Goal: Information Seeking & Learning: Find specific fact

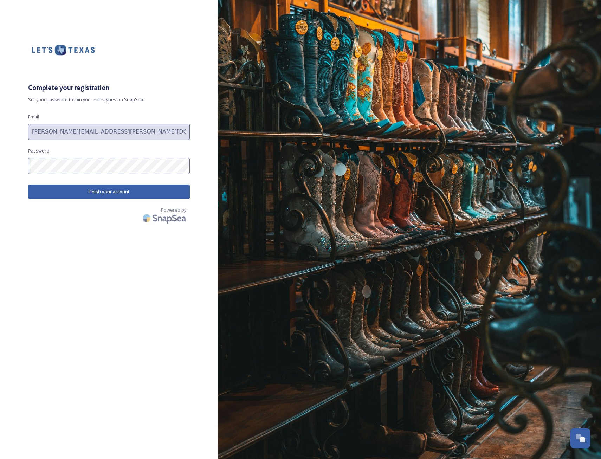
click at [117, 185] on button "Finish your account" at bounding box center [109, 192] width 162 height 14
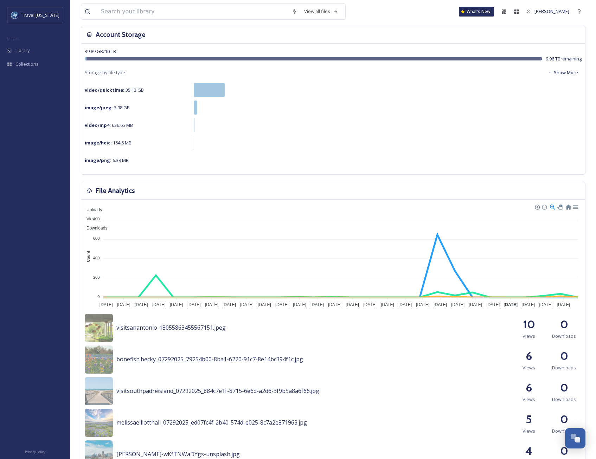
scroll to position [35, 0]
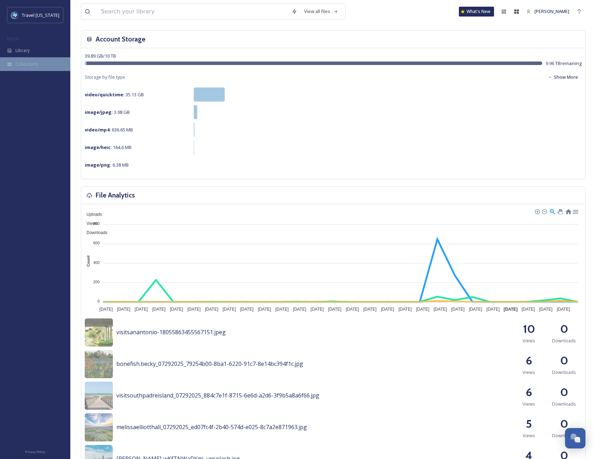
click at [31, 69] on div "Collections" at bounding box center [35, 64] width 70 height 14
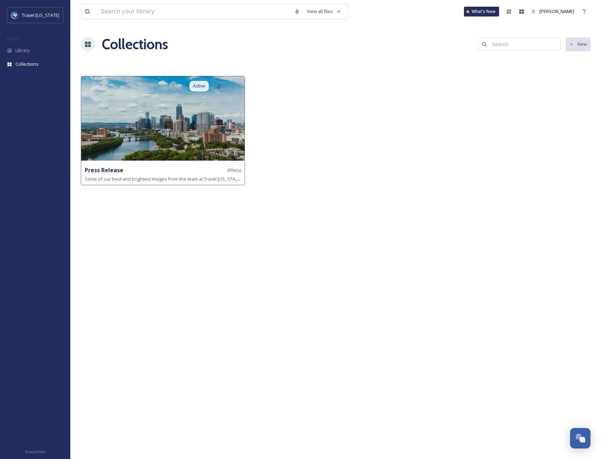
click at [146, 165] on div "Press Release 3 file(s) Some of our best and brightest images from the team at …" at bounding box center [163, 174] width 164 height 21
click at [146, 177] on span "Some of our best and brightest images from the team at Travel [US_STATE]" at bounding box center [163, 178] width 157 height 7
drag, startPoint x: 146, startPoint y: 177, endPoint x: 106, endPoint y: 167, distance: 41.4
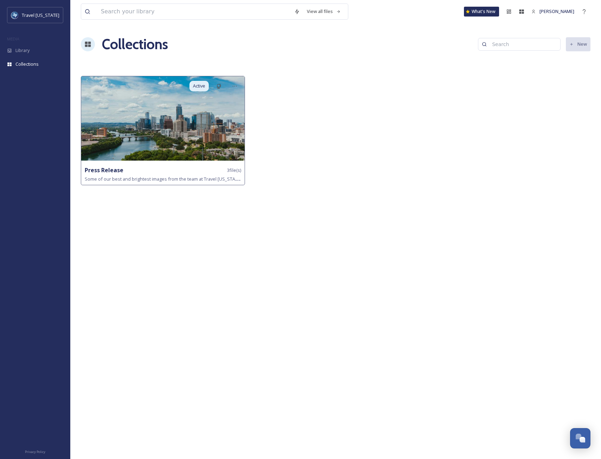
click at [106, 167] on strong "Press Release" at bounding box center [104, 170] width 39 height 8
click at [231, 168] on span "3 file(s)" at bounding box center [234, 170] width 14 height 7
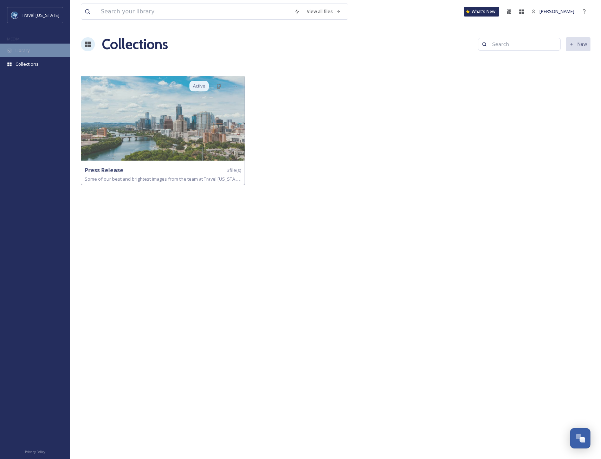
click at [26, 49] on span "Library" at bounding box center [22, 50] width 14 height 7
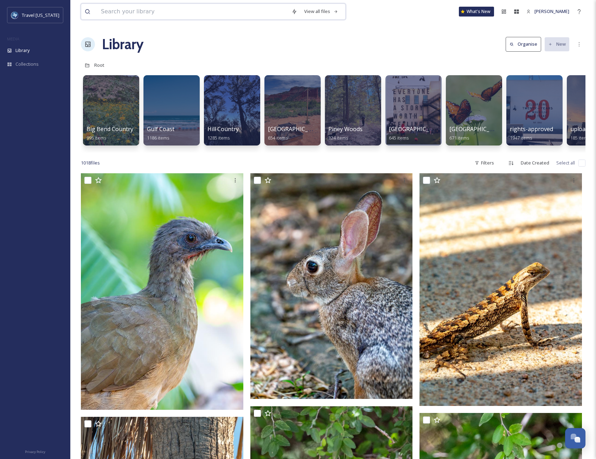
click at [224, 7] on input at bounding box center [192, 11] width 191 height 15
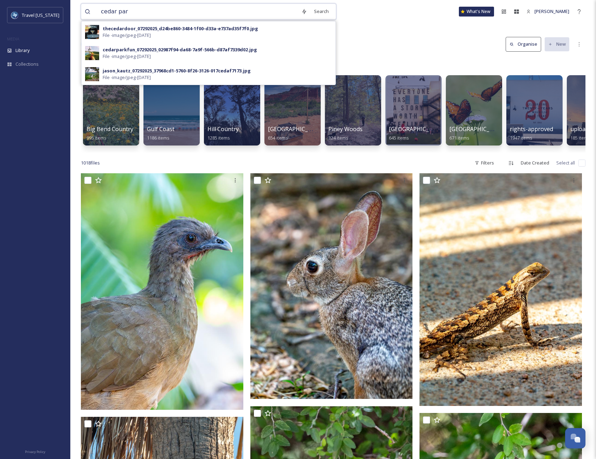
type input "[GEOGRAPHIC_DATA]"
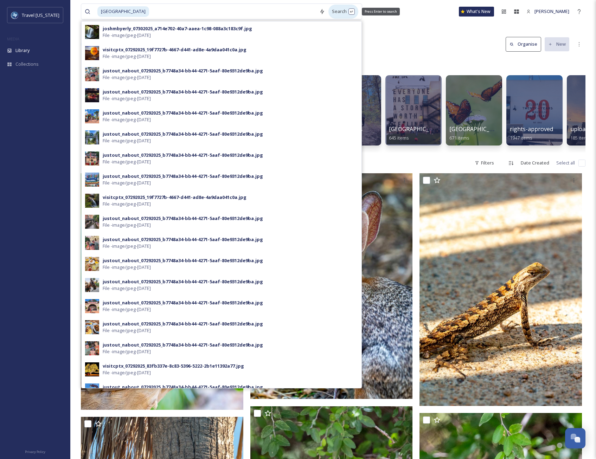
click at [337, 13] on div "Search Press Enter to search" at bounding box center [343, 12] width 30 height 14
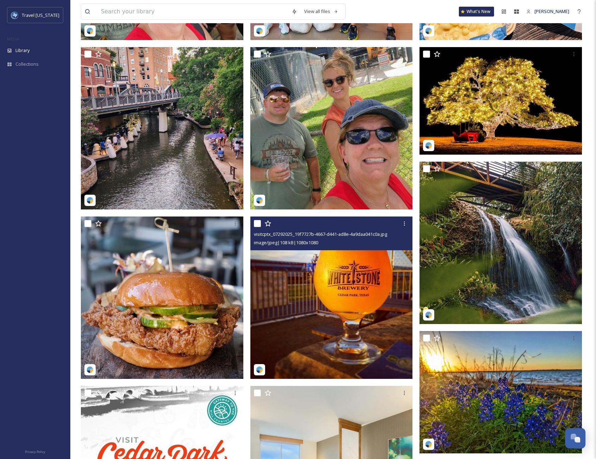
scroll to position [1055, 0]
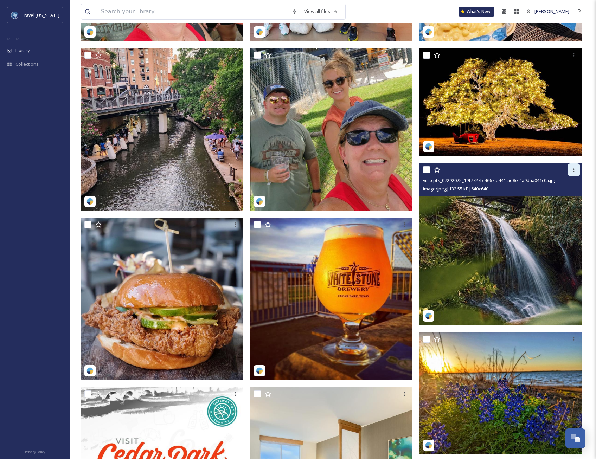
click at [575, 168] on icon at bounding box center [574, 170] width 6 height 6
click at [500, 227] on img at bounding box center [501, 244] width 162 height 162
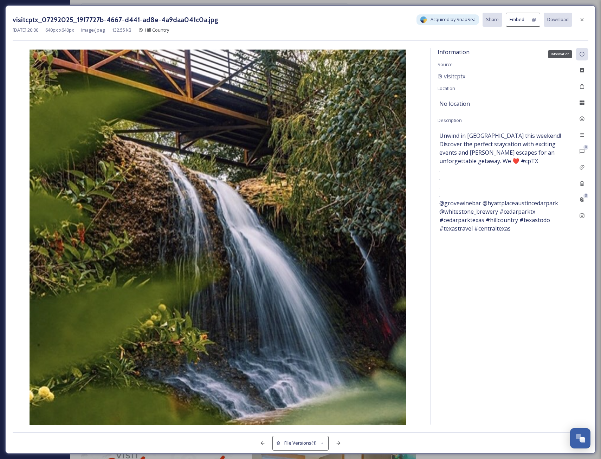
click at [583, 56] on icon at bounding box center [583, 54] width 6 height 6
click at [582, 74] on div "Custom Attributes" at bounding box center [582, 70] width 13 height 13
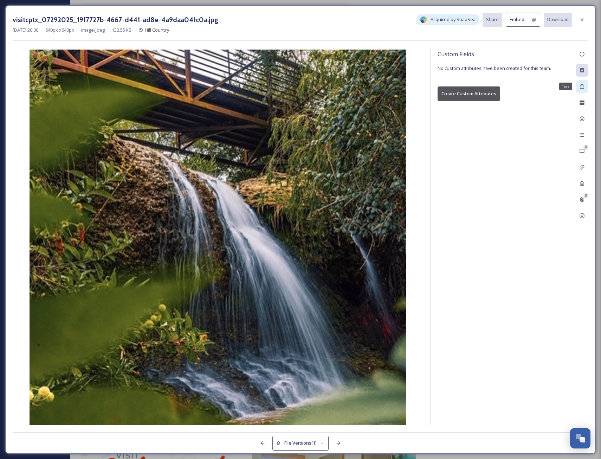
click at [586, 87] on div "Tags" at bounding box center [582, 86] width 13 height 13
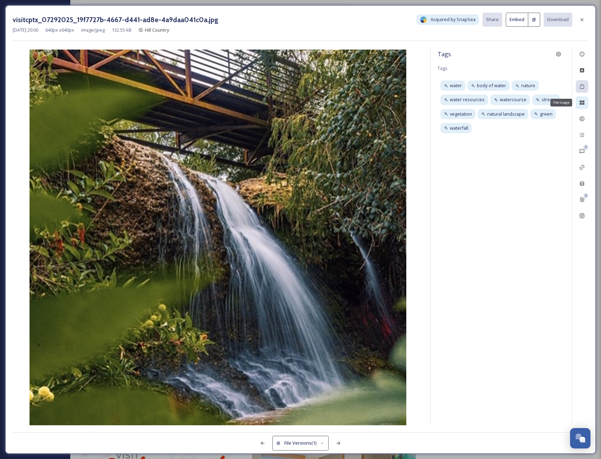
click at [586, 100] on div "File Usage" at bounding box center [582, 102] width 13 height 13
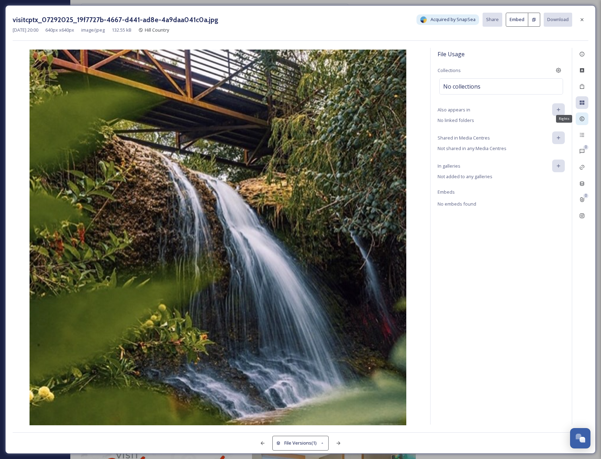
click at [587, 122] on div "Rights" at bounding box center [582, 119] width 13 height 13
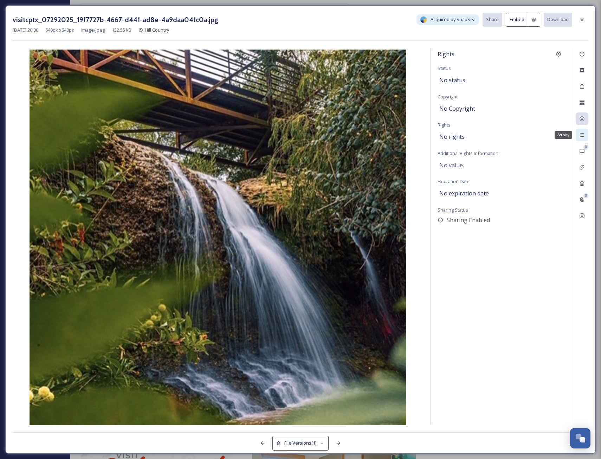
click at [582, 134] on icon at bounding box center [582, 135] width 4 height 4
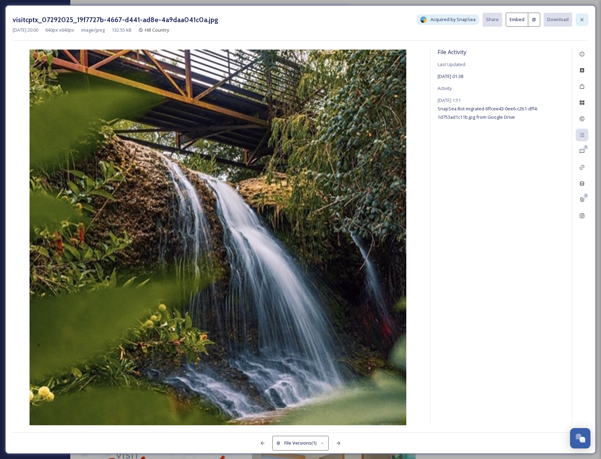
click at [582, 21] on icon at bounding box center [583, 20] width 6 height 6
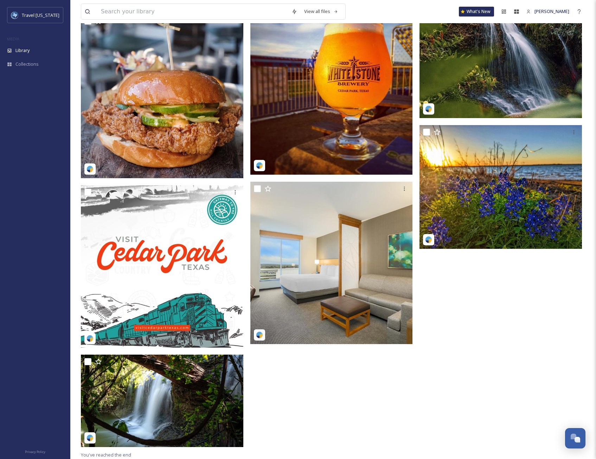
scroll to position [1270, 0]
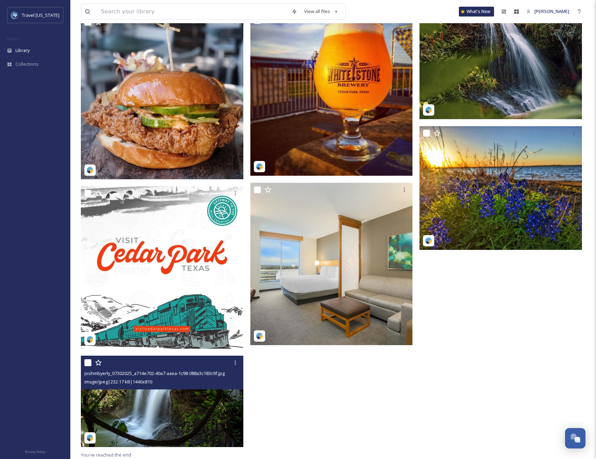
click at [195, 409] on img at bounding box center [162, 401] width 162 height 91
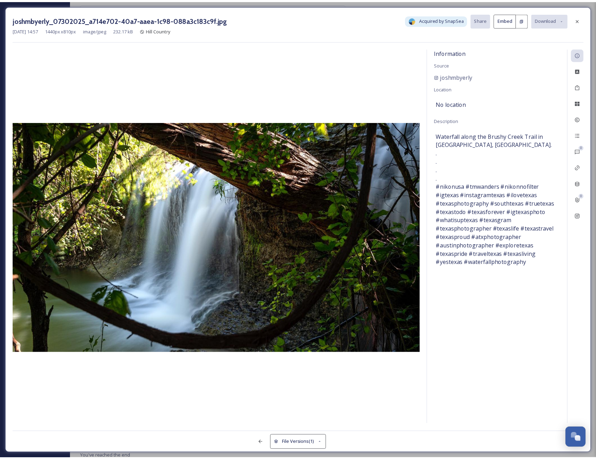
scroll to position [1173, 0]
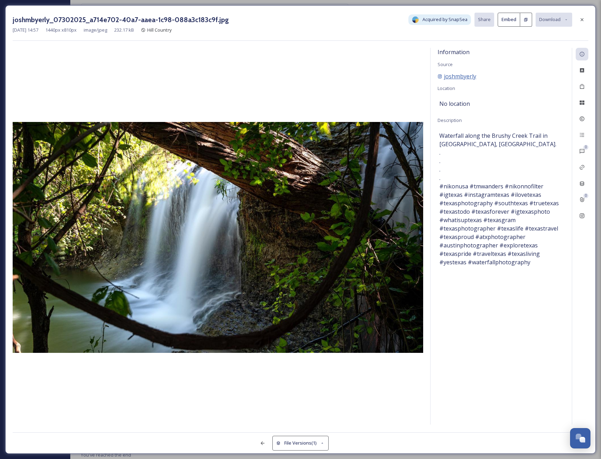
click at [466, 78] on span "joshmbyerly" at bounding box center [460, 76] width 32 height 8
click at [581, 20] on icon at bounding box center [583, 20] width 6 height 6
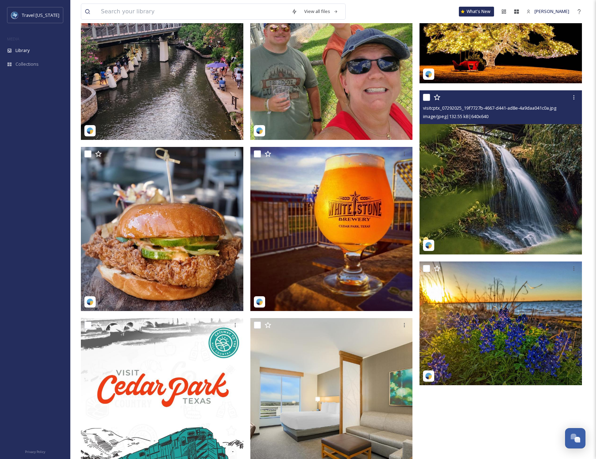
scroll to position [1103, 0]
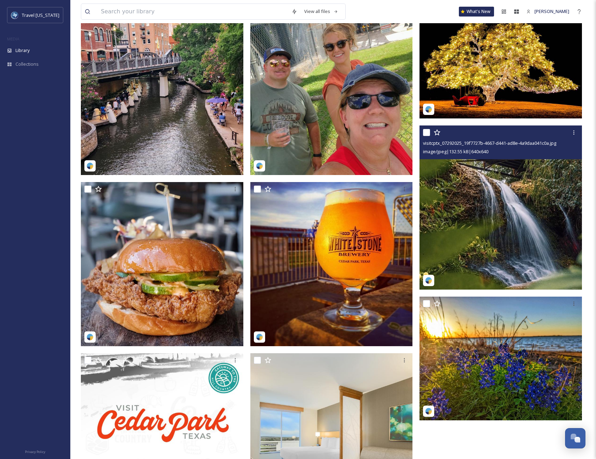
click at [493, 178] on img at bounding box center [502, 208] width 164 height 164
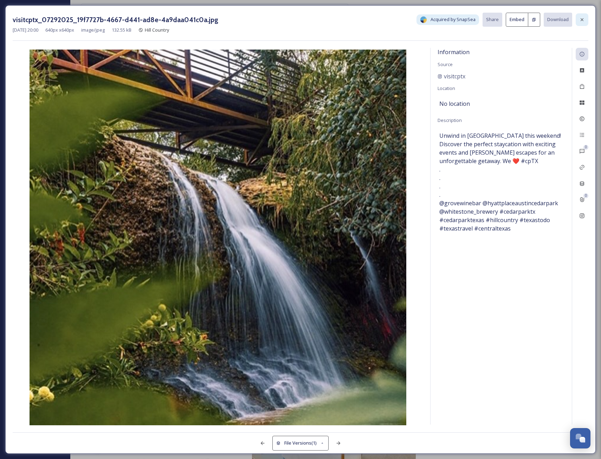
click at [580, 20] on icon at bounding box center [583, 20] width 6 height 6
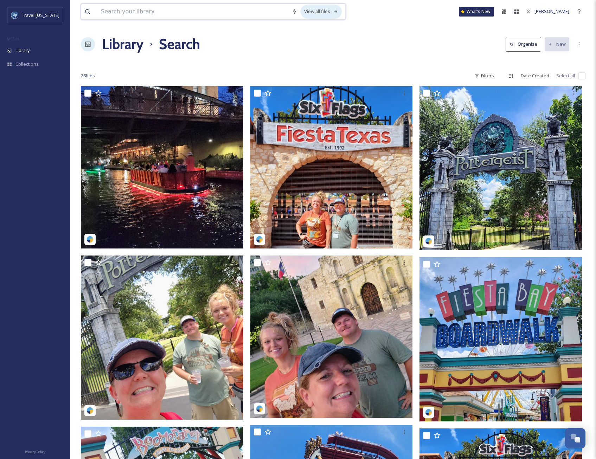
click at [328, 12] on div "View all files" at bounding box center [321, 12] width 41 height 14
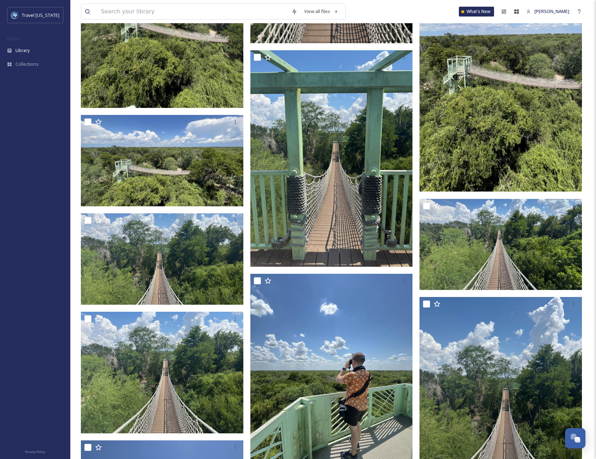
scroll to position [5878, 0]
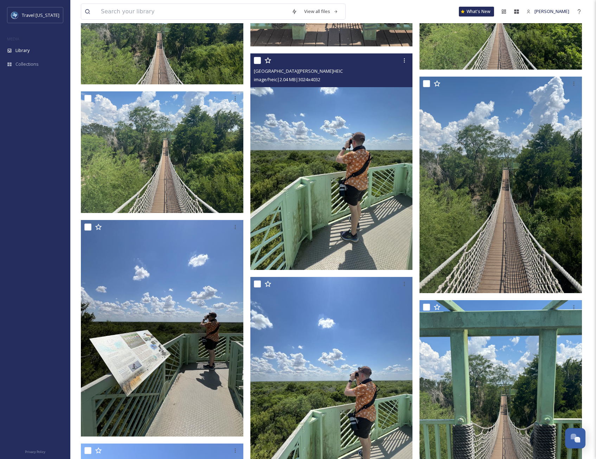
click at [322, 199] on img at bounding box center [331, 161] width 162 height 217
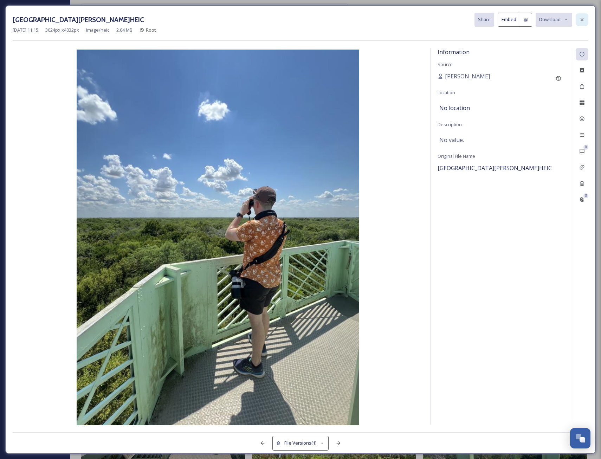
click at [582, 17] on div at bounding box center [582, 19] width 13 height 13
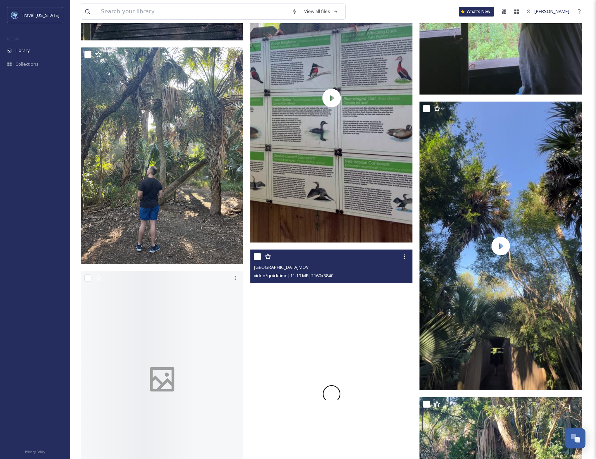
scroll to position [27829, 0]
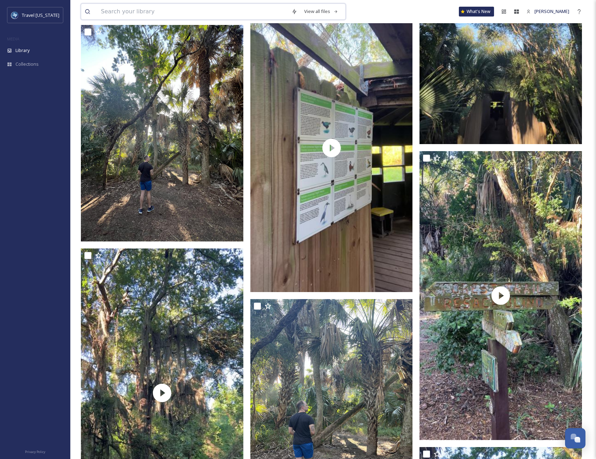
click at [122, 16] on input at bounding box center [192, 11] width 191 height 15
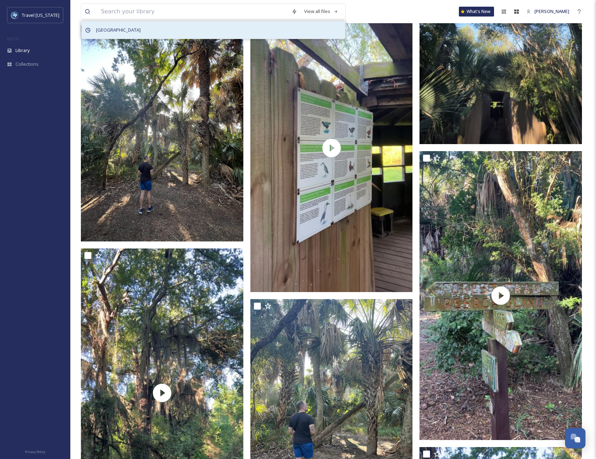
click at [108, 33] on span "[GEOGRAPHIC_DATA]" at bounding box center [118, 30] width 52 height 10
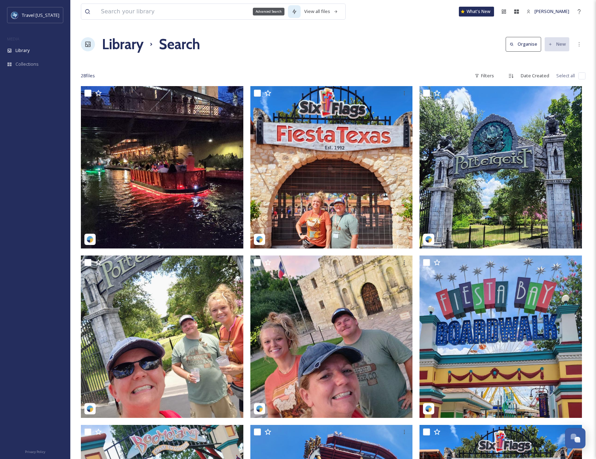
click at [296, 12] on icon at bounding box center [295, 12] width 6 height 6
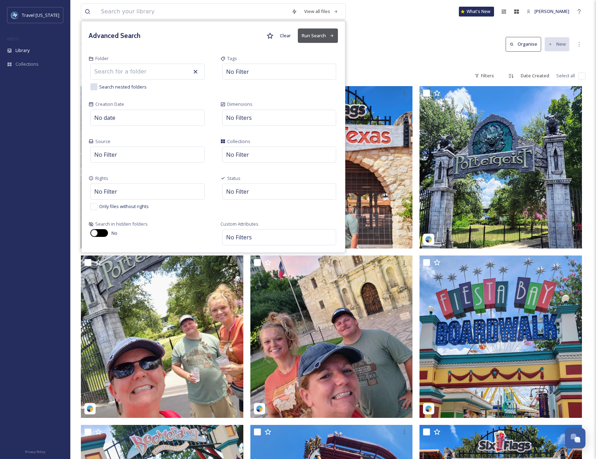
click at [96, 231] on div at bounding box center [94, 233] width 7 height 7
checkbox input "true"
click at [316, 37] on button "Run Search" at bounding box center [318, 35] width 40 height 14
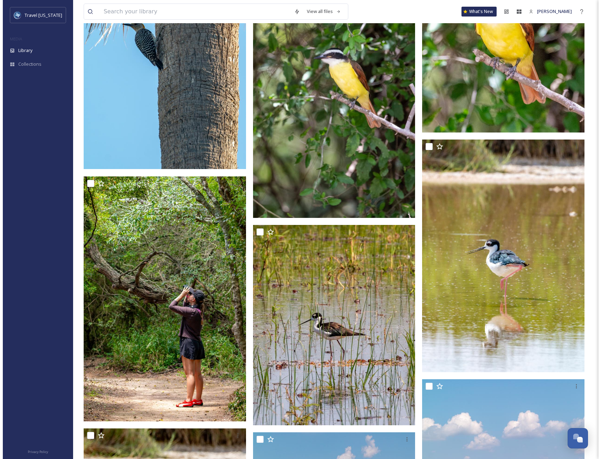
scroll to position [492, 0]
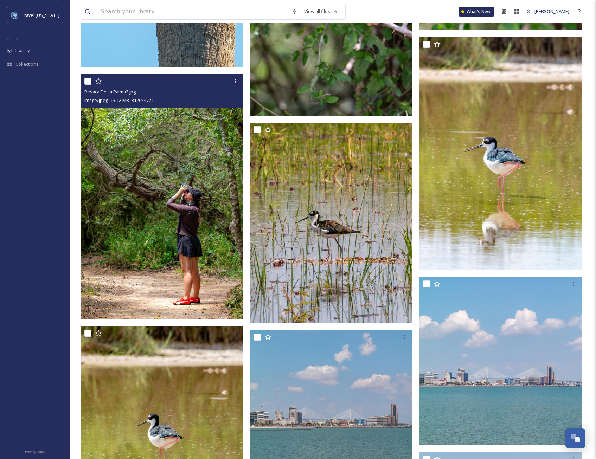
click at [152, 255] on img at bounding box center [162, 196] width 162 height 245
